Goal: Check status: Check status

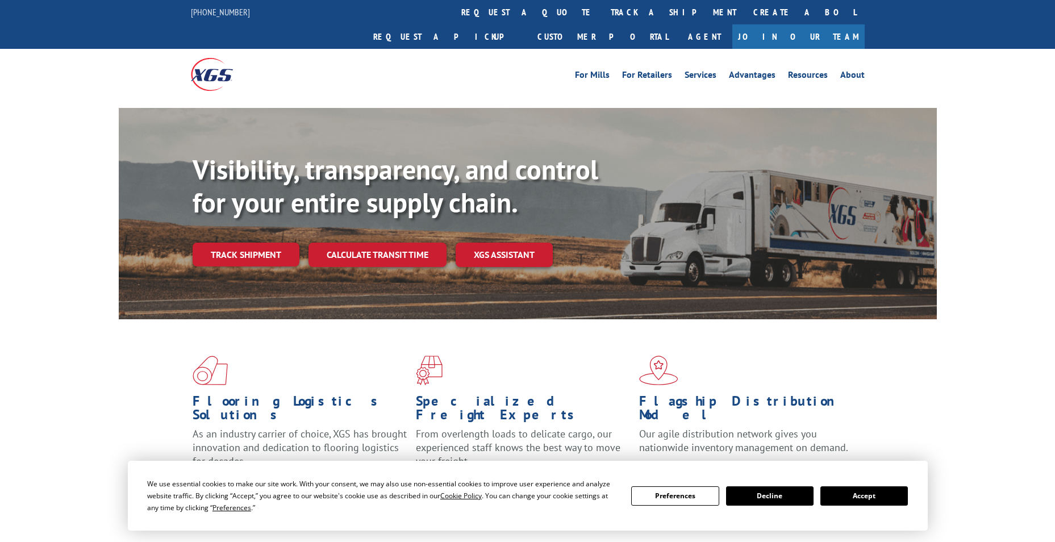
drag, startPoint x: 258, startPoint y: 252, endPoint x: 221, endPoint y: 251, distance: 36.9
click at [250, 253] on div "Visibility, transparency, and control for your entire supply chain. Track shipm…" at bounding box center [565, 232] width 744 height 158
click at [228, 243] on link "Track shipment" at bounding box center [246, 255] width 107 height 24
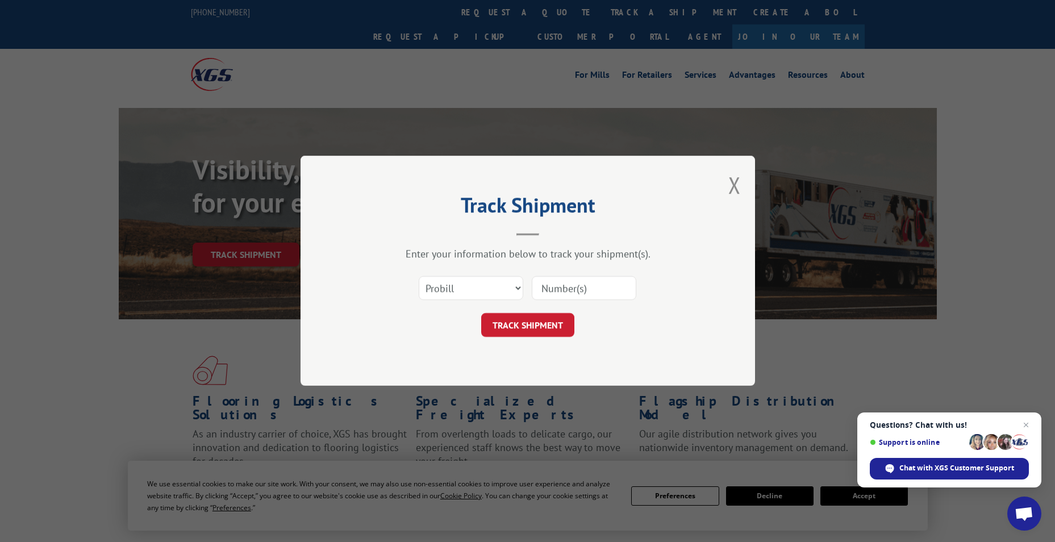
click at [580, 283] on input at bounding box center [584, 289] width 104 height 24
paste input "17481473"
type input "17481473"
click at [535, 324] on button "TRACK SHIPMENT" at bounding box center [527, 325] width 93 height 24
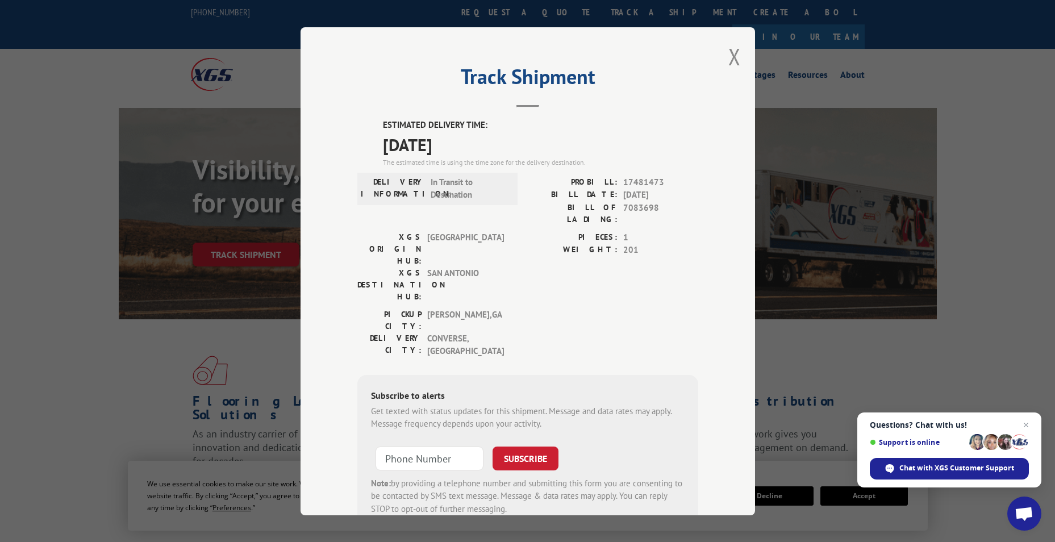
click at [722, 60] on div "Track Shipment ESTIMATED DELIVERY TIME: [DATE] The estimated time is using the …" at bounding box center [527, 271] width 454 height 488
click at [739, 55] on div "Track Shipment ESTIMATED DELIVERY TIME: [DATE] The estimated time is using the …" at bounding box center [527, 271] width 454 height 488
click at [733, 57] on button "Close modal" at bounding box center [734, 56] width 12 height 30
